Goal: Information Seeking & Learning: Check status

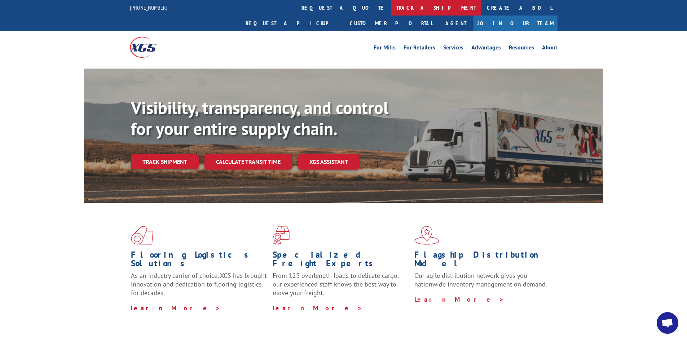
click at [391, 9] on link "track a shipment" at bounding box center [436, 7] width 90 height 15
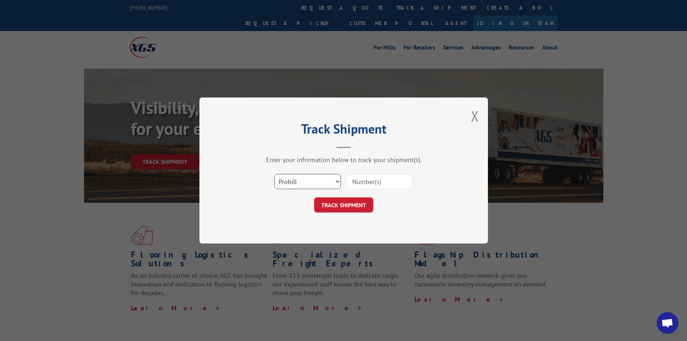
click at [306, 191] on div "Select category... Probill BOL PO" at bounding box center [343, 181] width 216 height 24
select select "po"
click at [274, 174] on select "Select category... Probill BOL PO" at bounding box center [307, 181] width 66 height 15
click at [389, 184] on input at bounding box center [379, 181] width 66 height 15
type input "fw000905"
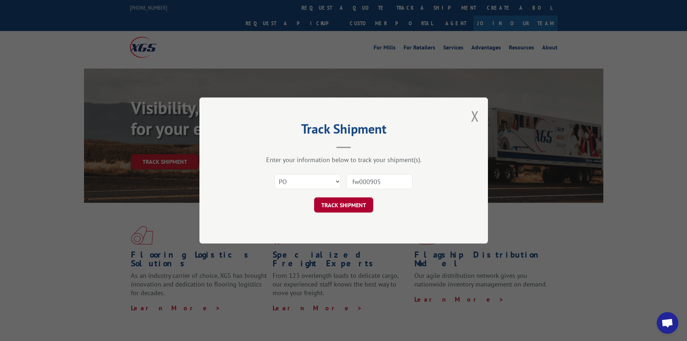
click at [354, 208] on button "TRACK SHIPMENT" at bounding box center [343, 204] width 59 height 15
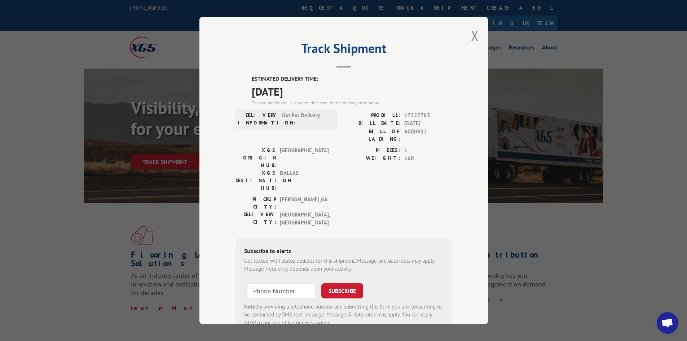
click at [369, 195] on div "PICKUP CITY: [GEOGRAPHIC_DATA] , [GEOGRAPHIC_DATA]: [GEOGRAPHIC_DATA] , [GEOGRA…" at bounding box center [343, 212] width 216 height 35
click at [471, 39] on button "Close modal" at bounding box center [475, 35] width 8 height 19
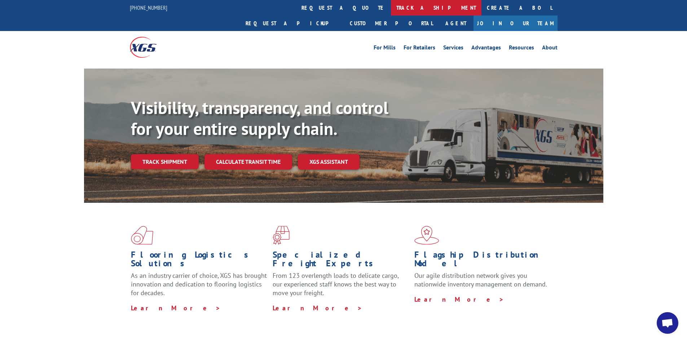
click at [391, 4] on link "track a shipment" at bounding box center [436, 7] width 90 height 15
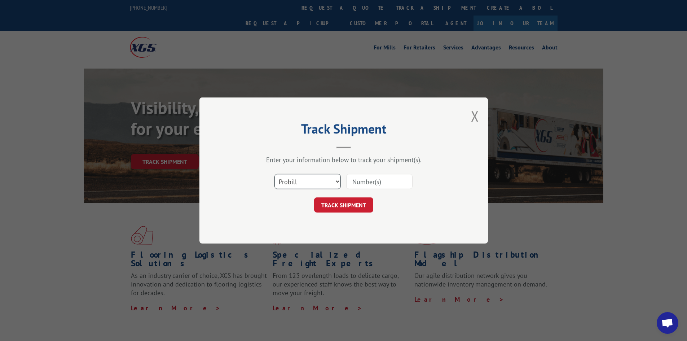
click at [297, 179] on select "Select category... Probill BOL PO" at bounding box center [307, 181] width 66 height 15
select select "po"
click at [274, 174] on select "Select category... Probill BOL PO" at bounding box center [307, 181] width 66 height 15
click at [360, 186] on input at bounding box center [379, 181] width 66 height 15
type input "fw000905"
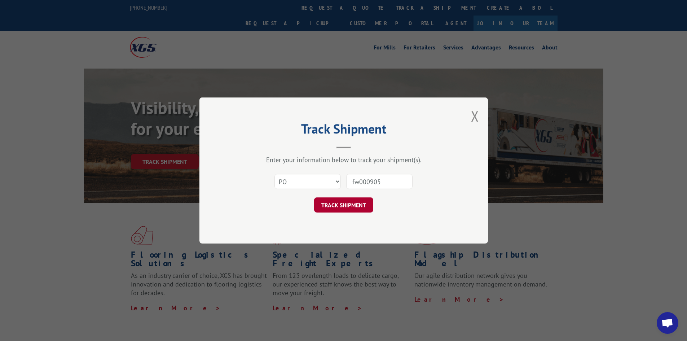
click at [332, 208] on button "TRACK SHIPMENT" at bounding box center [343, 204] width 59 height 15
